Goal: Task Accomplishment & Management: Use online tool/utility

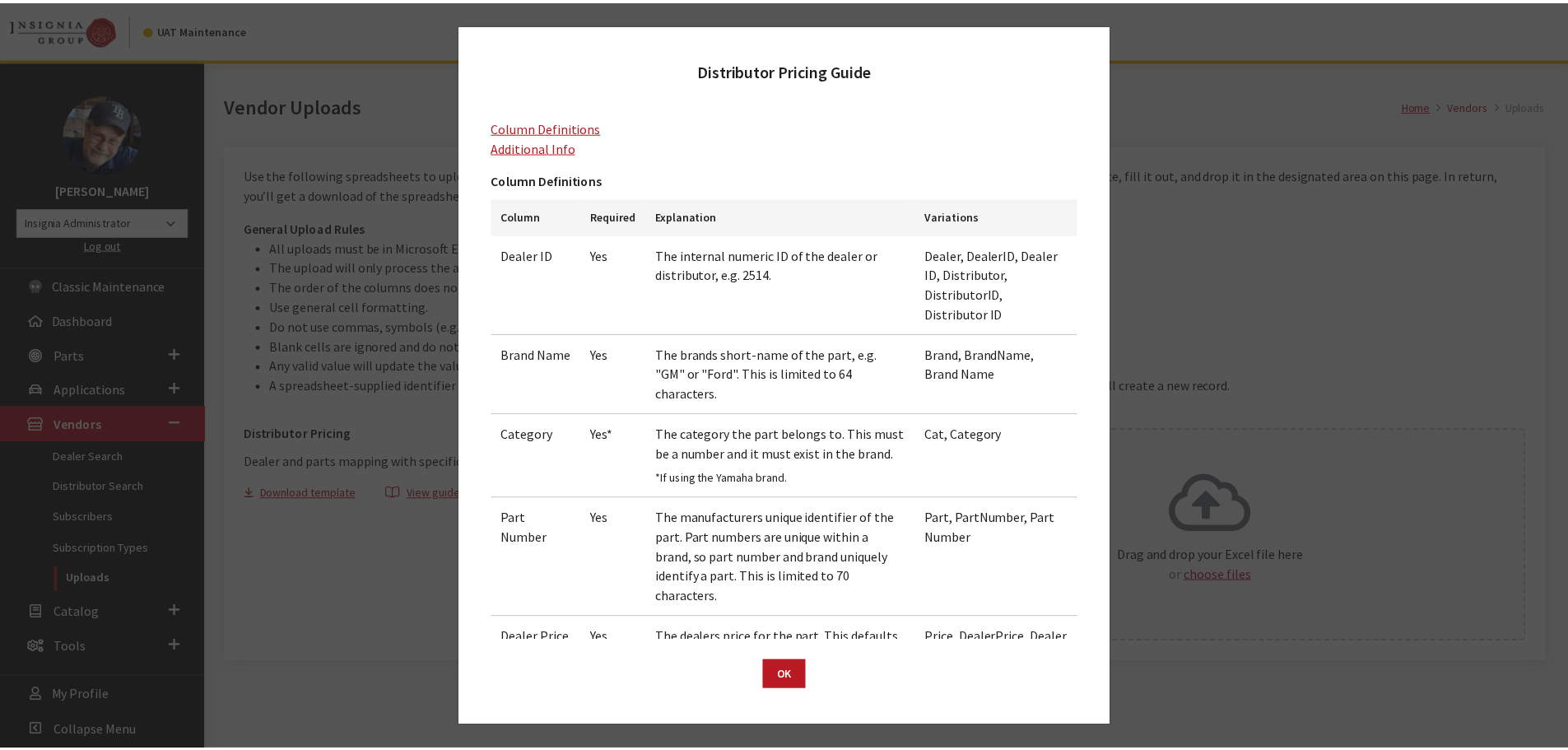
scroll to position [395, 0]
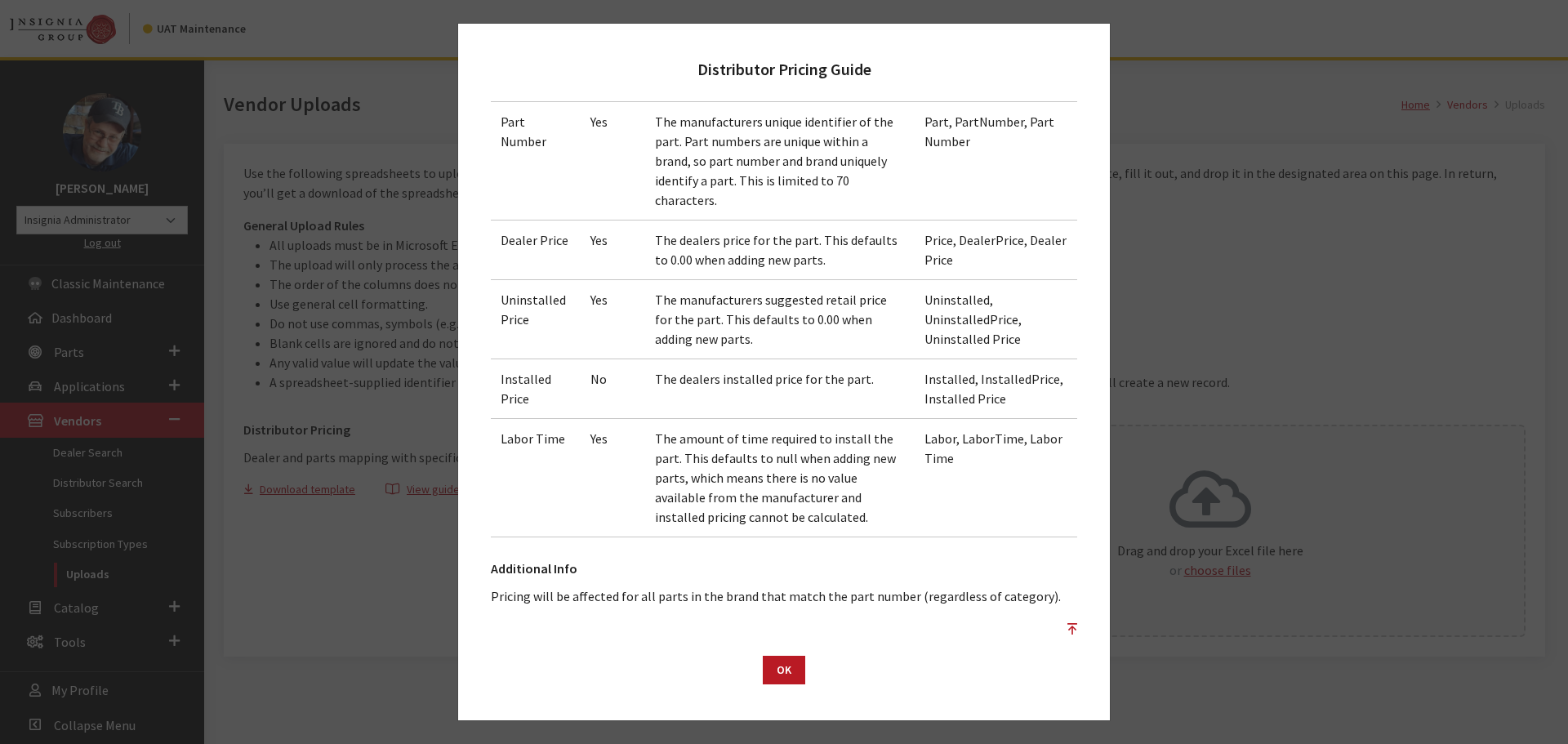
click at [410, 607] on div "Distributor Pricing Guide Column Definitions Additional Info Column Definitions…" at bounding box center [784, 372] width 1568 height 744
click at [780, 677] on button "OK" at bounding box center [784, 669] width 43 height 28
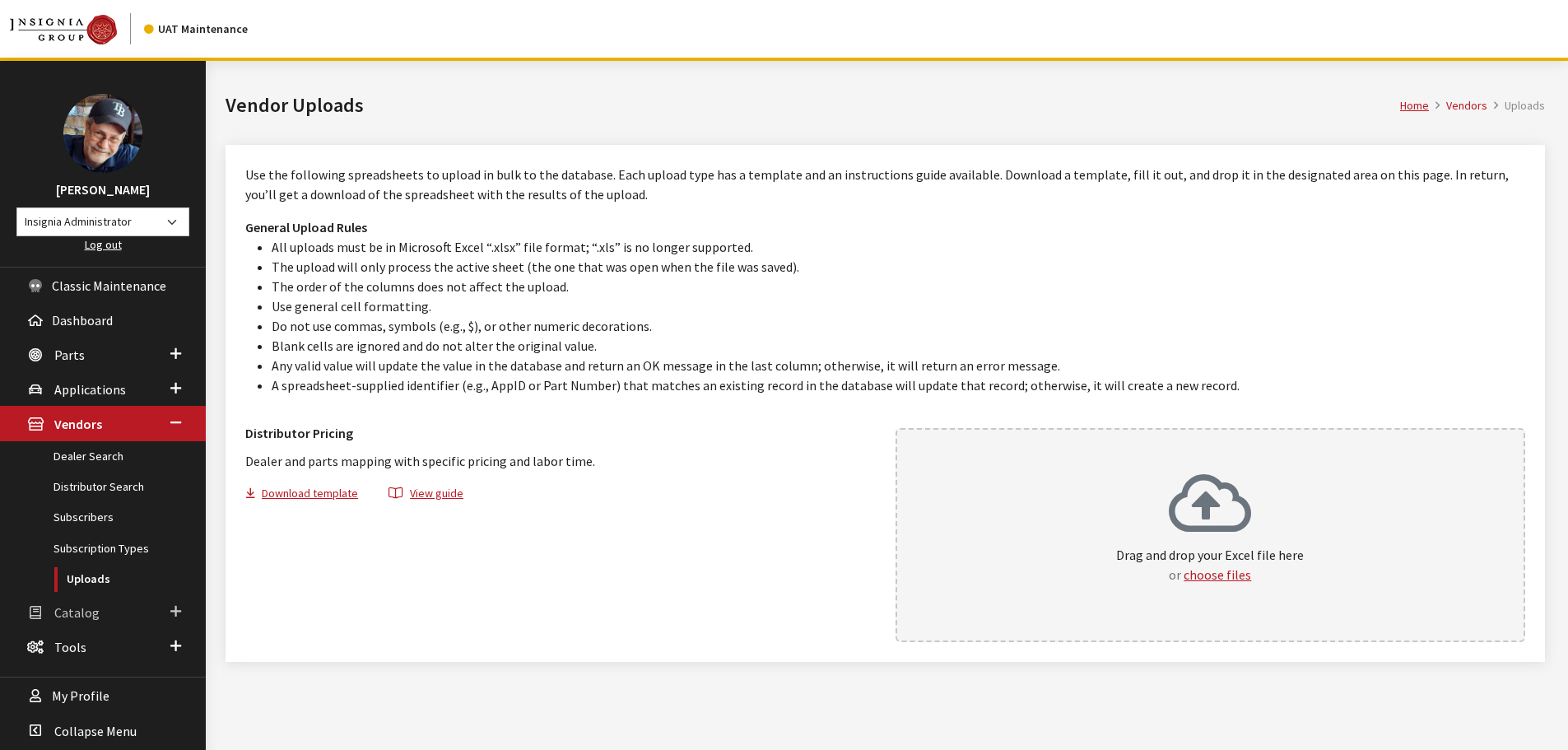
click at [71, 612] on span "Catalog" at bounding box center [77, 612] width 46 height 16
click at [71, 584] on link "Uploads" at bounding box center [102, 582] width 206 height 30
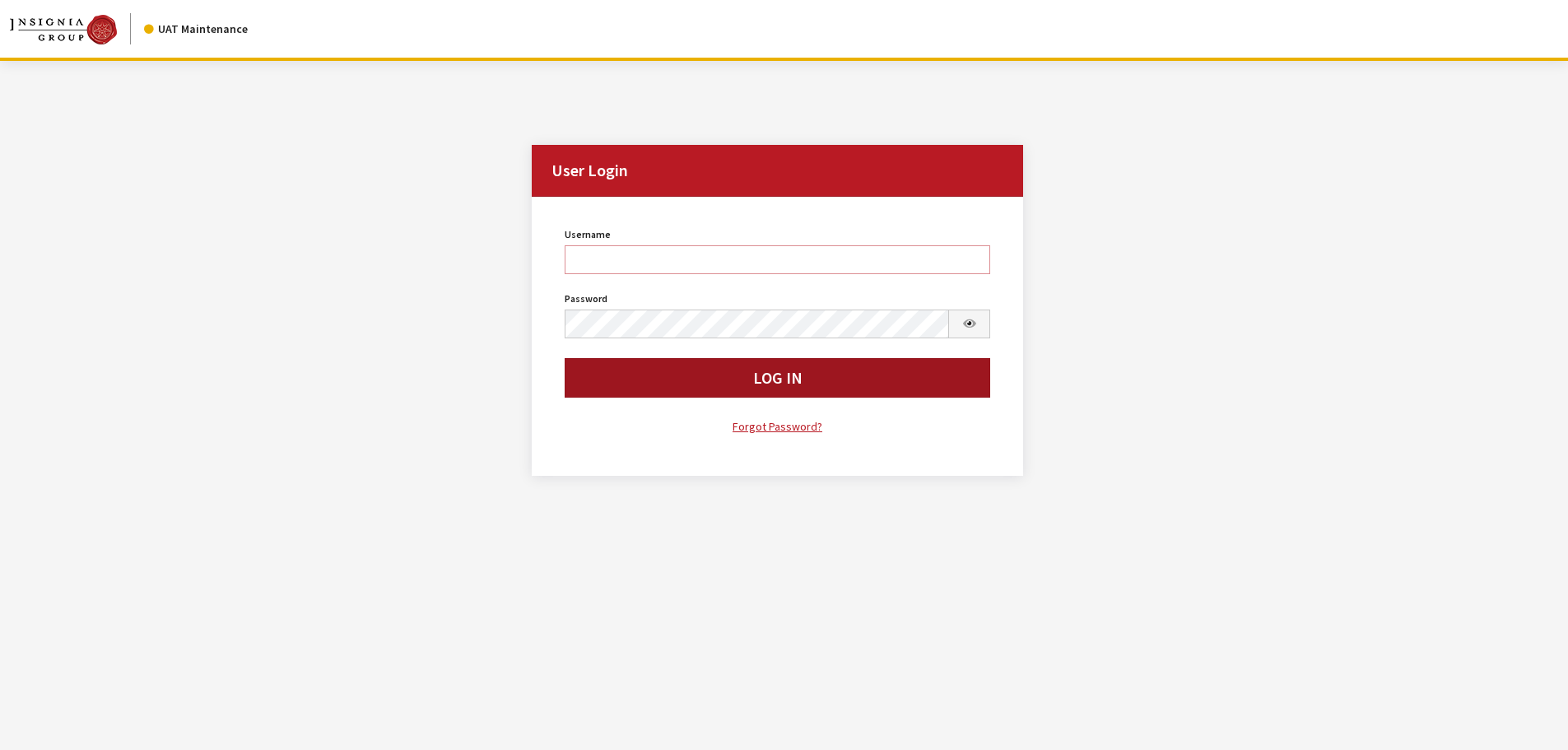
type input "rgoodwin"
click at [673, 379] on button "Log In" at bounding box center [778, 378] width 427 height 40
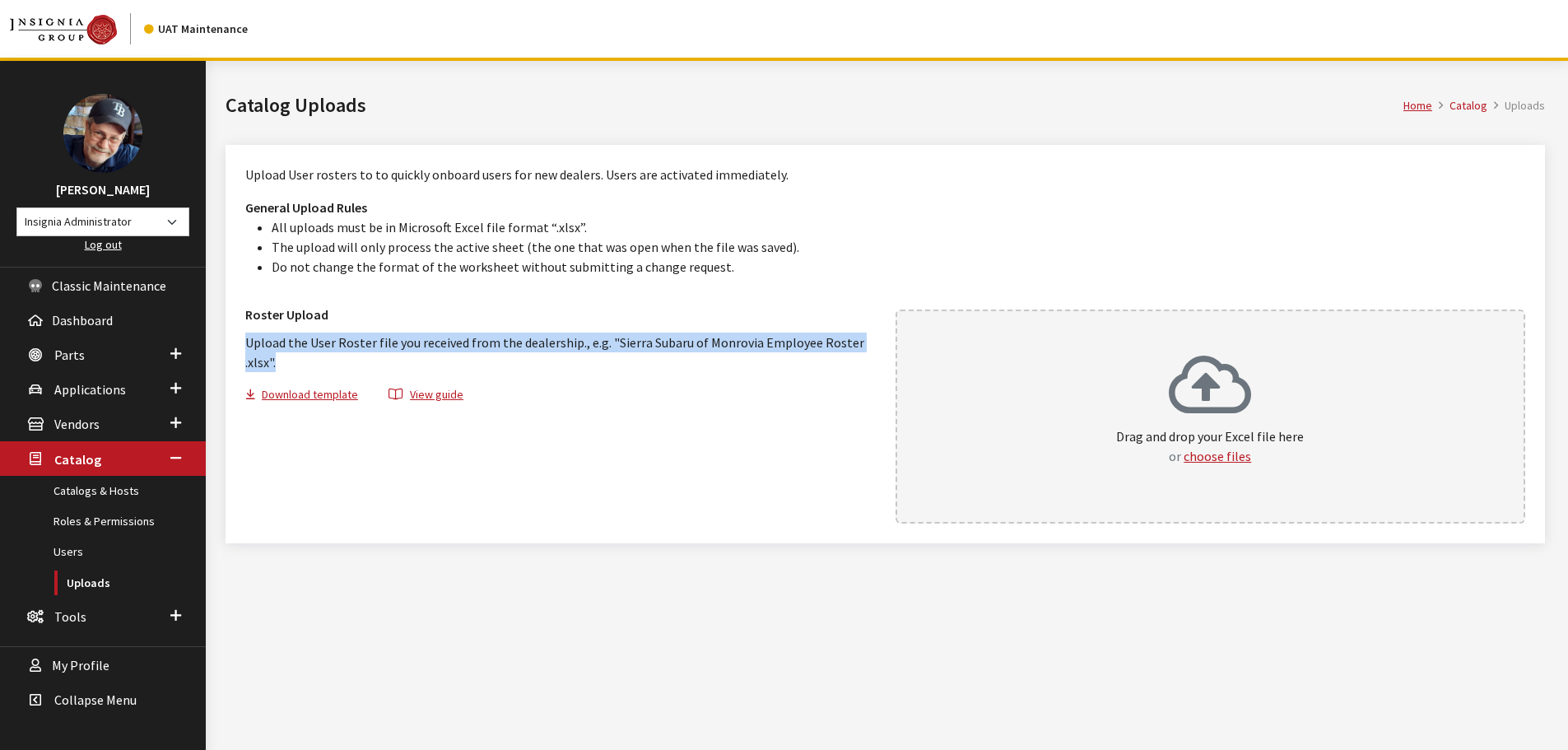
drag, startPoint x: 281, startPoint y: 366, endPoint x: 244, endPoint y: 350, distance: 40.3
click at [244, 350] on div "Roster Upload Upload the User Roster file you received from the dealership., e.…" at bounding box center [561, 352] width 650 height 113
copy p "Upload the User Roster file you received from the dealership., e.g. "Sierra Sub…"
click at [73, 355] on span "Parts" at bounding box center [69, 354] width 30 height 16
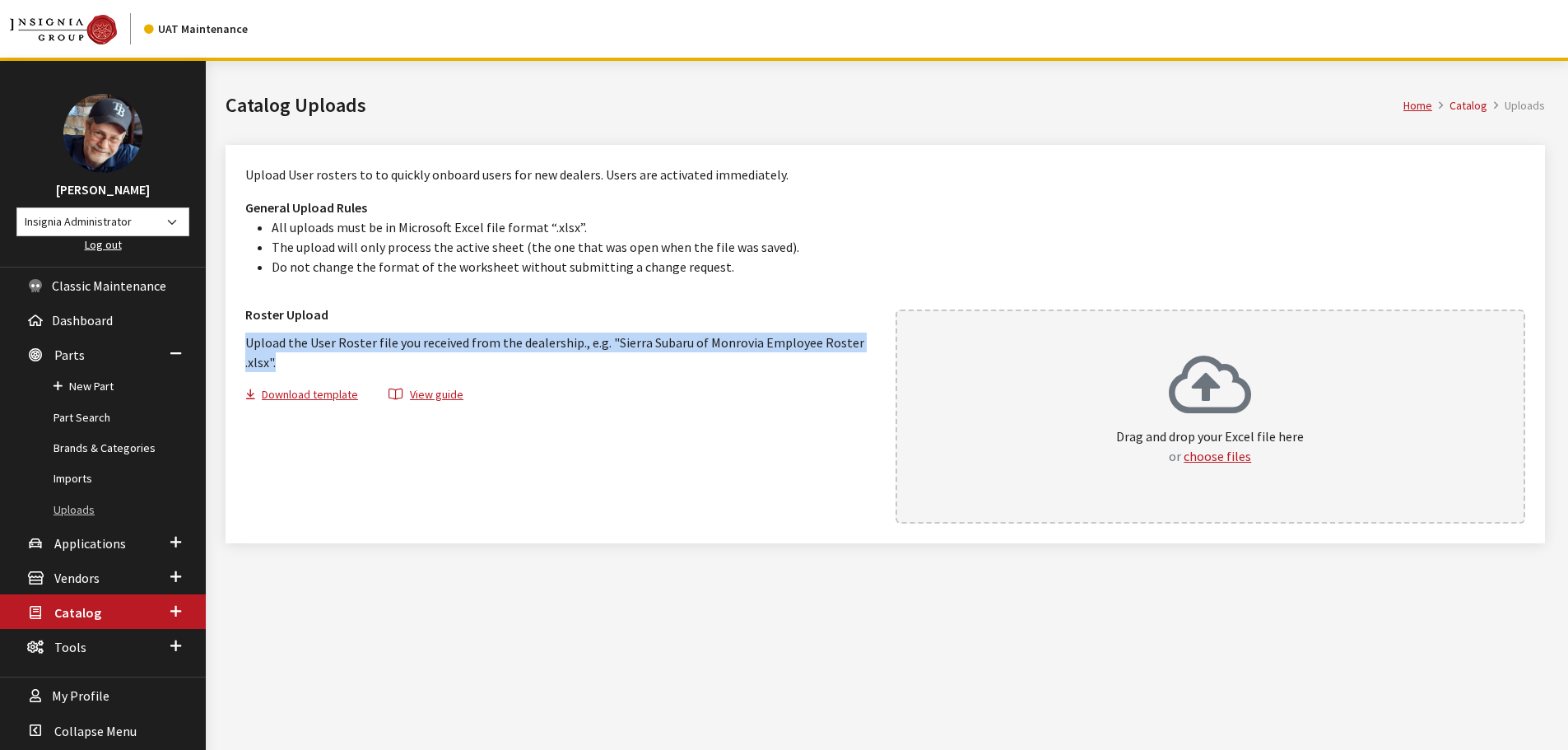
click at [77, 508] on link "Uploads" at bounding box center [102, 509] width 206 height 30
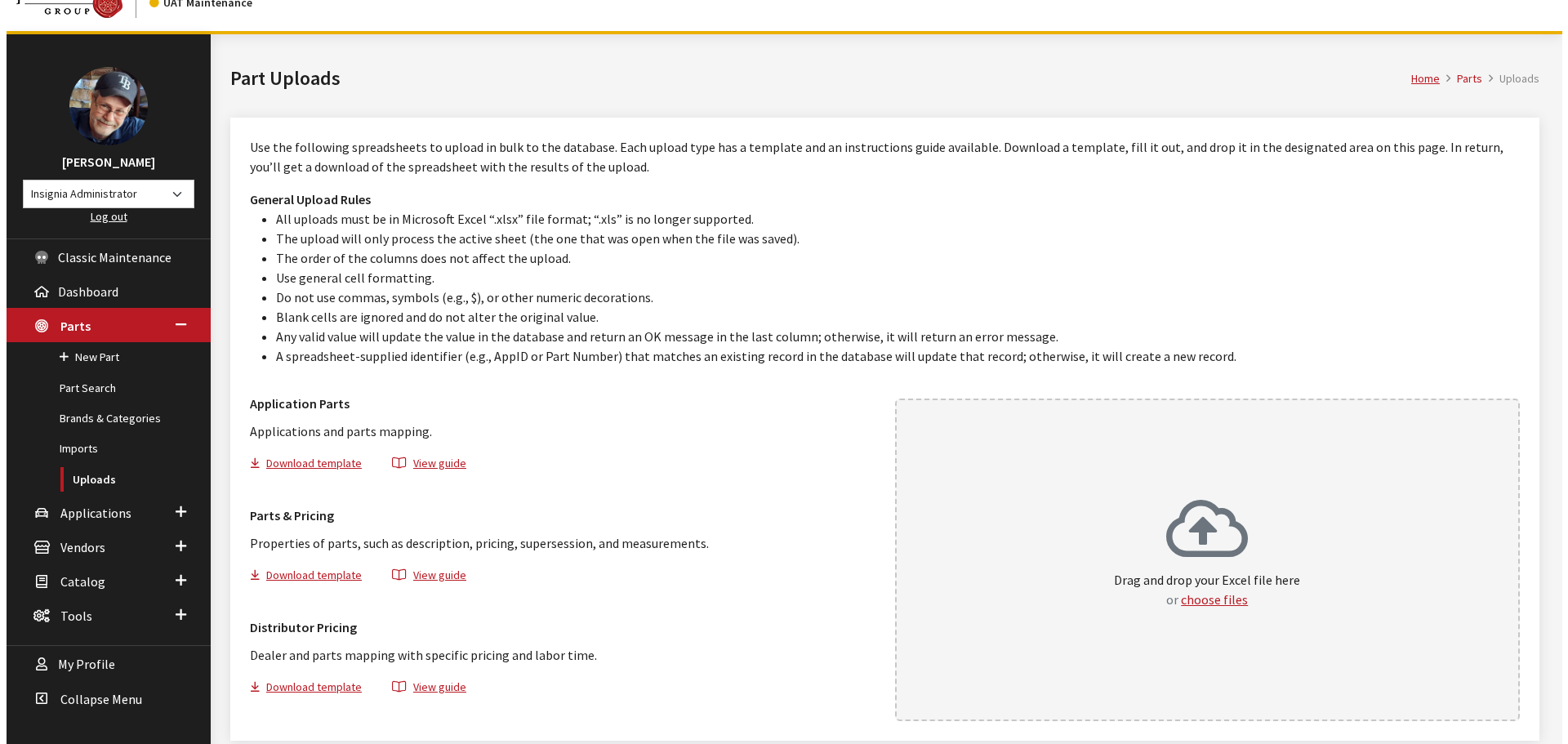
scroll to position [91, 0]
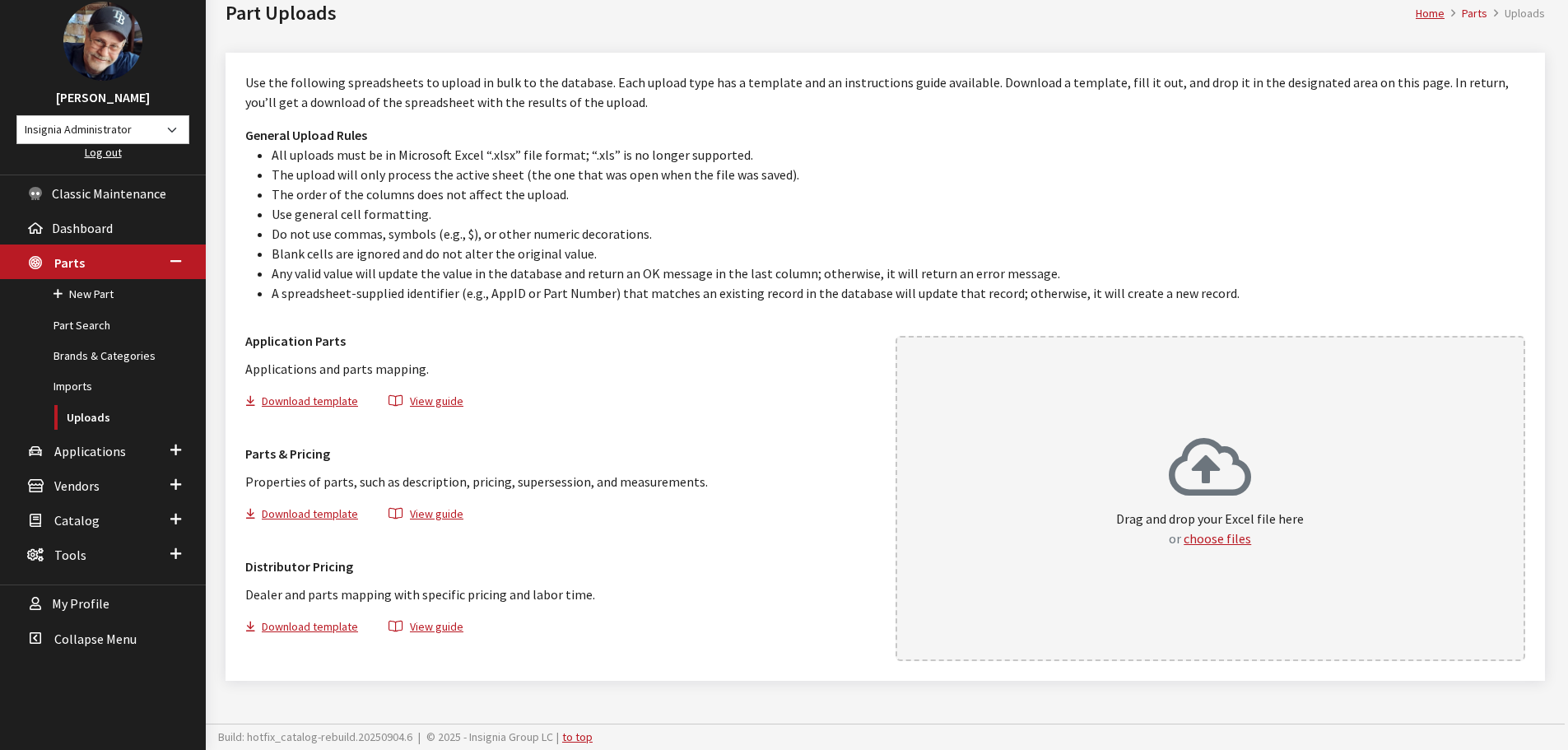
click at [676, 12] on h1 "Part Uploads" at bounding box center [820, 13] width 1190 height 29
click at [426, 401] on button "View guide" at bounding box center [426, 403] width 103 height 24
